Goal: Go to known website: Access a specific website the user already knows

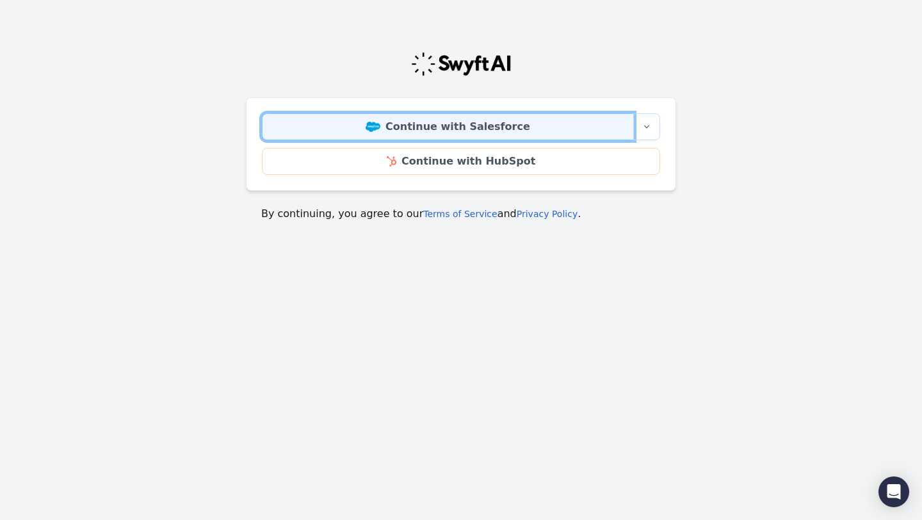
click at [495, 128] on link "Continue with Salesforce" at bounding box center [448, 126] width 372 height 27
click at [509, 131] on link "Continue with Salesforce" at bounding box center [448, 126] width 372 height 27
click at [482, 122] on link "Continue with Salesforce" at bounding box center [448, 126] width 372 height 27
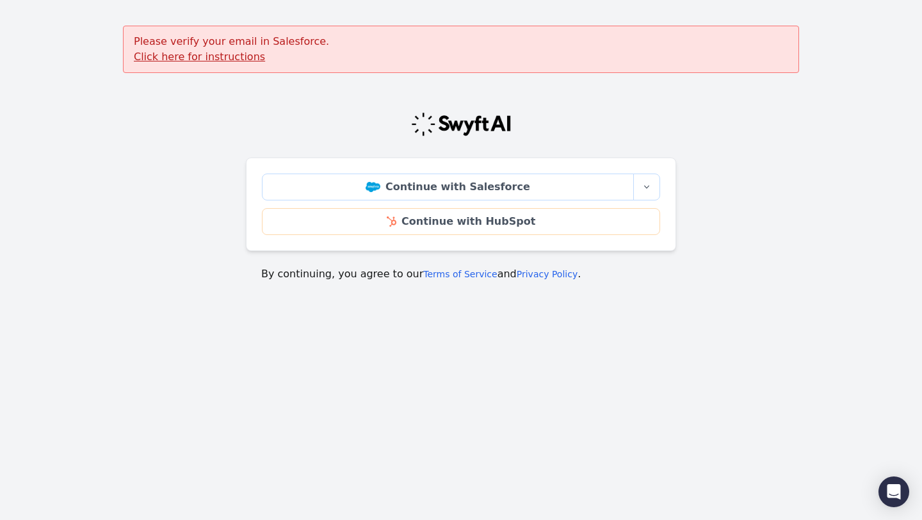
click at [232, 58] on u "Click here for instructions" at bounding box center [199, 57] width 131 height 12
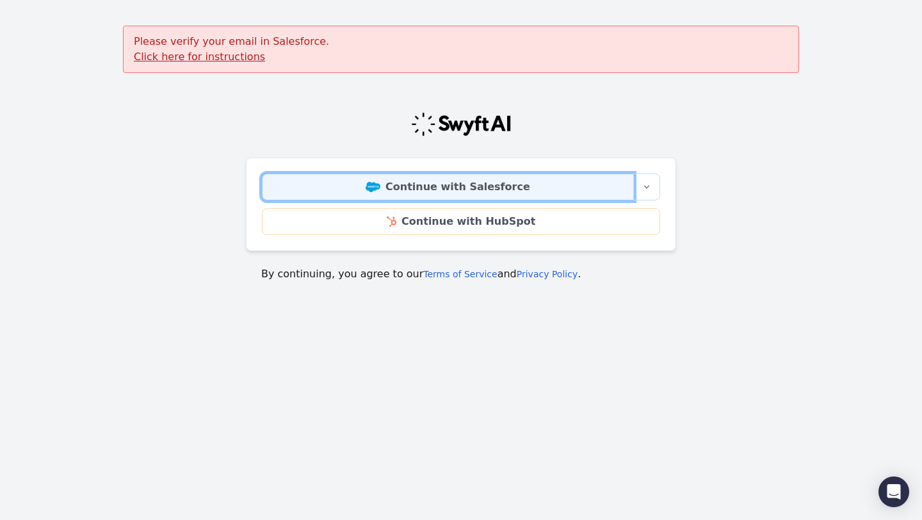
click at [409, 184] on link "Continue with Salesforce" at bounding box center [448, 187] width 372 height 27
